Goal: Find specific page/section: Find specific page/section

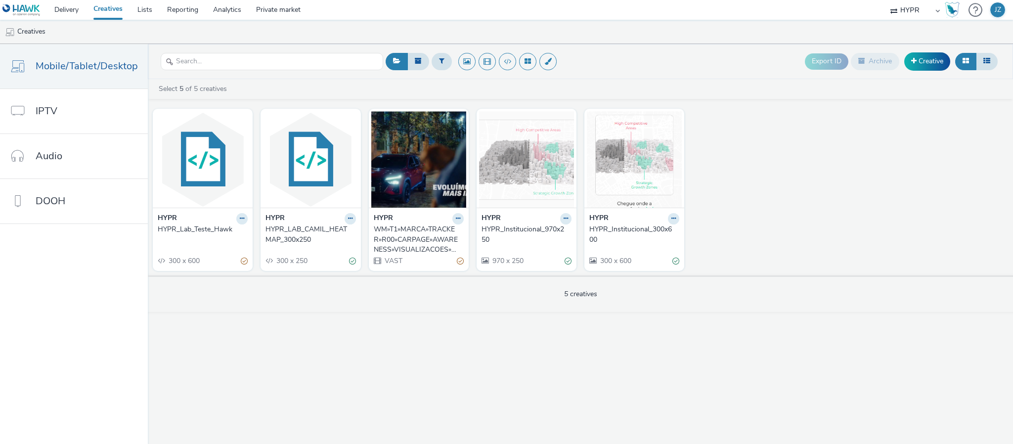
select select "064c34f8-ee32-4d92-aabc-90686beaa9f0"
click at [70, 12] on link "Delivery" at bounding box center [66, 10] width 39 height 20
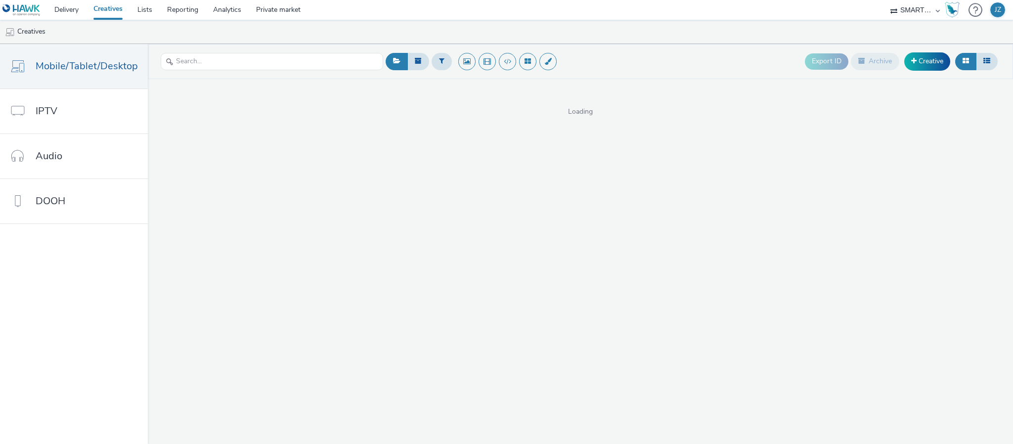
select select "4b9aa9ec-02b0-4214-84bb-f9a674139738"
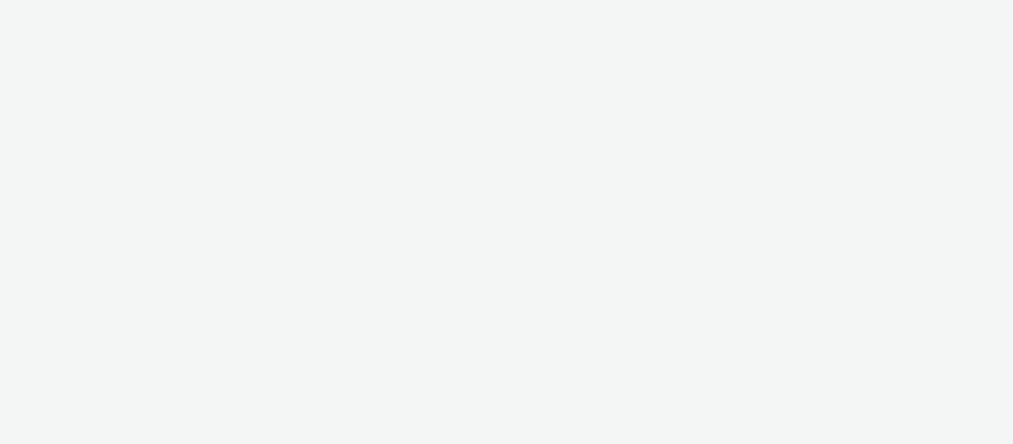
select select "9614867a-aaca-4d23-b8ca-8c27b2e0fa2e"
select select "4b9aa9ec-02b0-4214-84bb-f9a674139738"
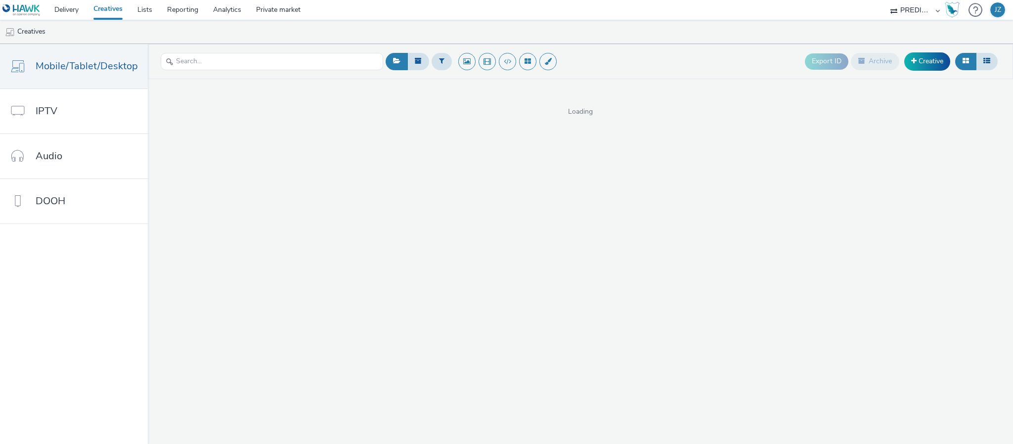
select select "fe394804-9b31-44eb-b591-b03e726bd711"
select select "4b9aa9ec-02b0-4214-84bb-f9a674139738"
select select "96c47806-b518-4319-a276-ce4bf18e9573"
select select "9614867a-aaca-4d23-b8ca-8c27b2e0fa2e"
